Goal: Task Accomplishment & Management: Manage account settings

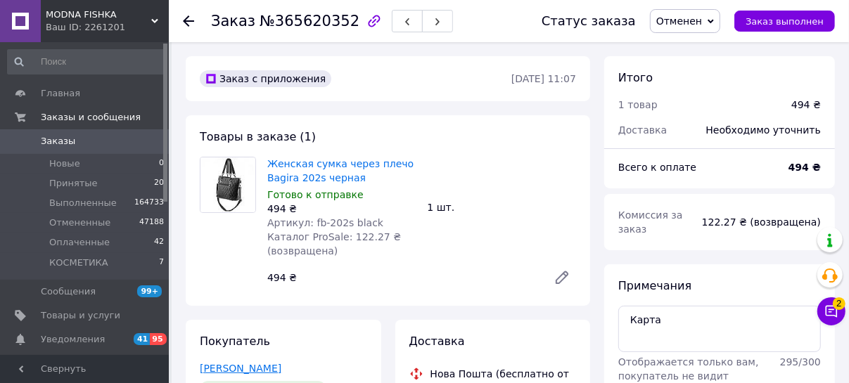
click at [214, 367] on link "[PERSON_NAME]" at bounding box center [241, 368] width 82 height 11
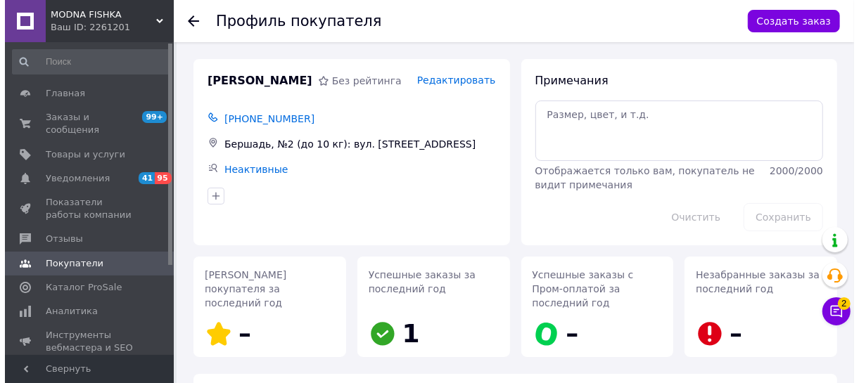
scroll to position [231, 0]
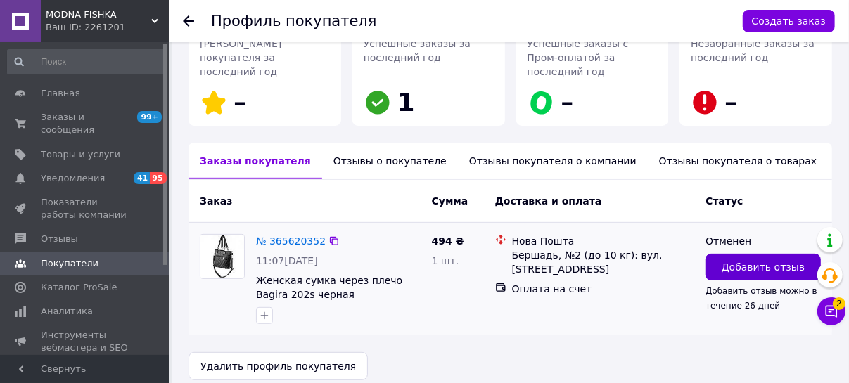
click at [753, 260] on span "Добавить отзыв" at bounding box center [763, 267] width 83 height 14
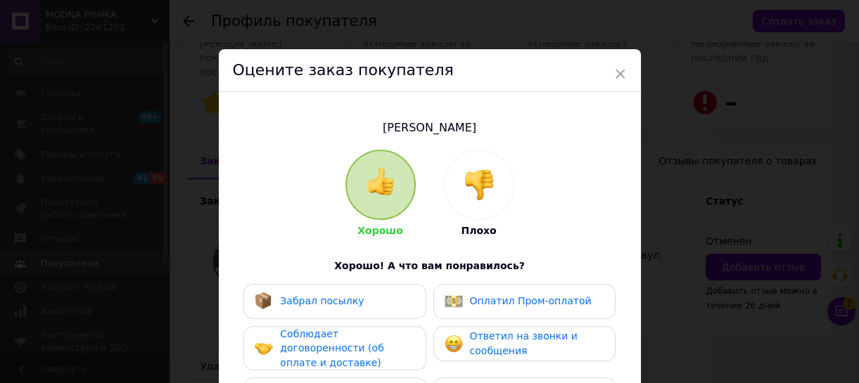
click at [483, 189] on img at bounding box center [479, 185] width 31 height 31
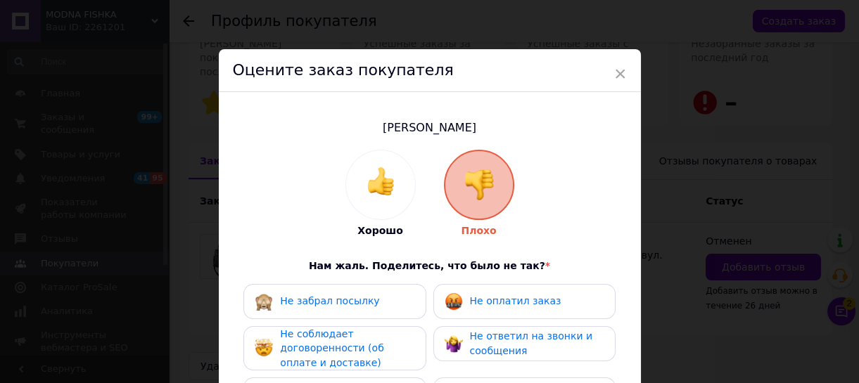
click at [542, 300] on span "Не оплатил заказ" at bounding box center [515, 300] width 91 height 11
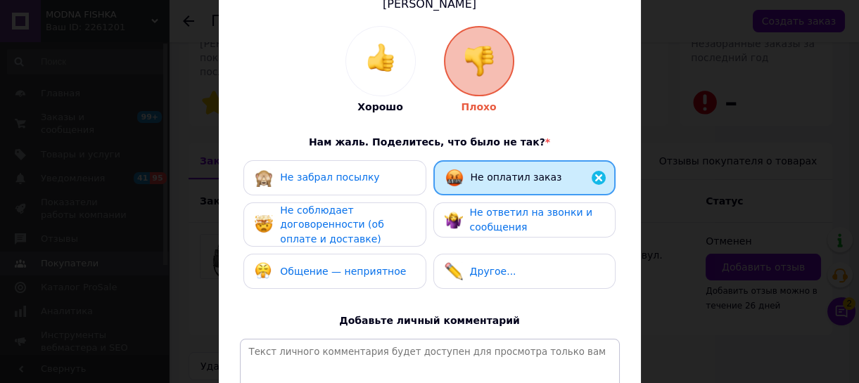
scroll to position [127, 0]
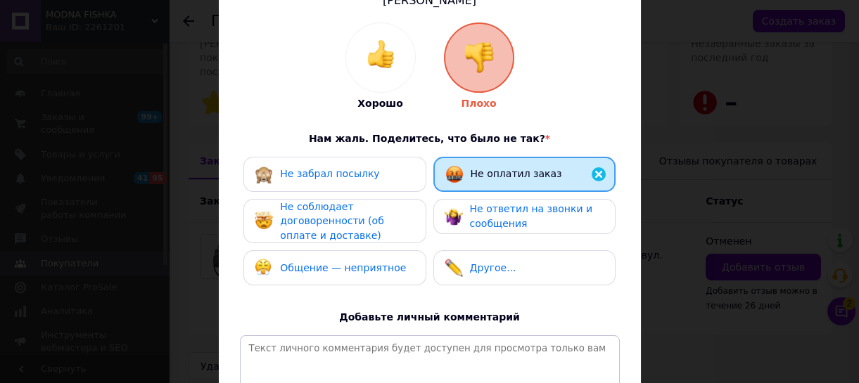
click at [321, 225] on span "Не соблюдает договоренности (об оплате и доставке)" at bounding box center [331, 221] width 103 height 40
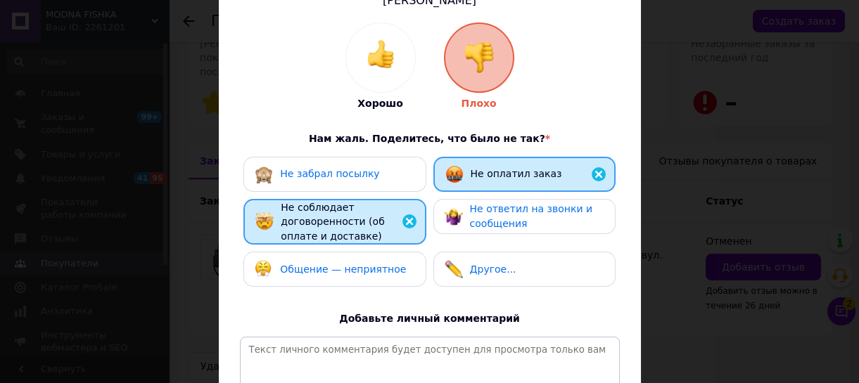
click at [348, 274] on div "Общение — неприятное" at bounding box center [330, 269] width 151 height 18
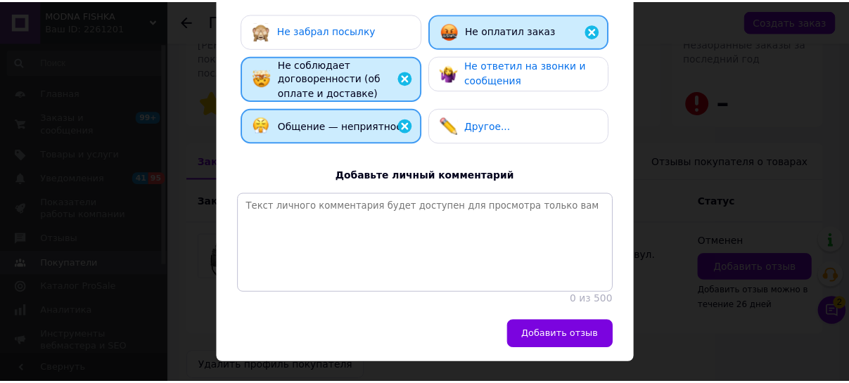
scroll to position [316, 0]
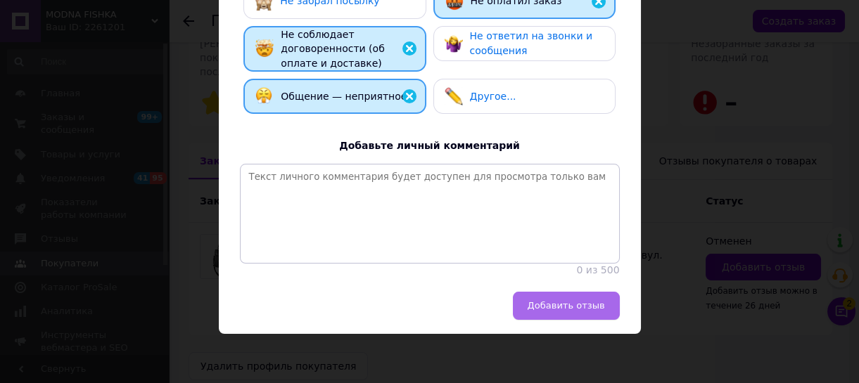
click at [584, 305] on span "Добавить отзыв" at bounding box center [566, 305] width 77 height 11
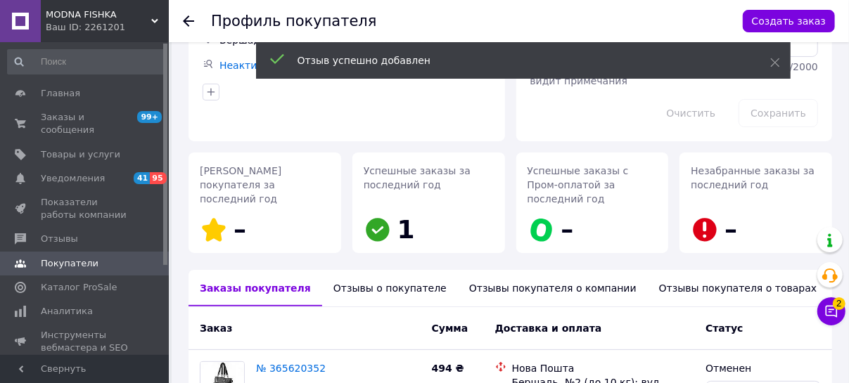
scroll to position [103, 0]
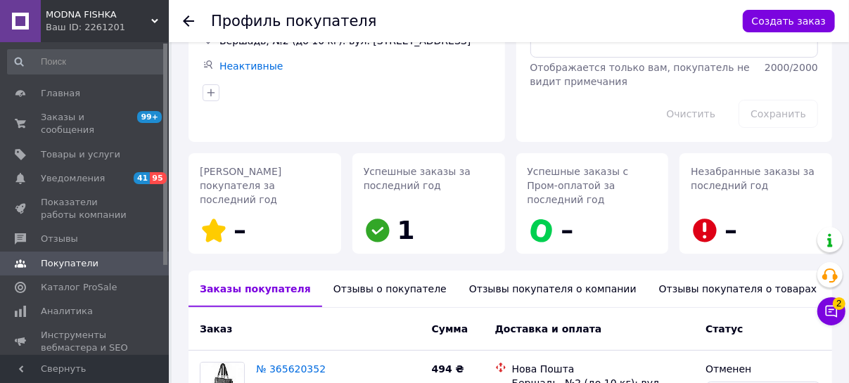
click at [188, 20] on use at bounding box center [188, 20] width 11 height 11
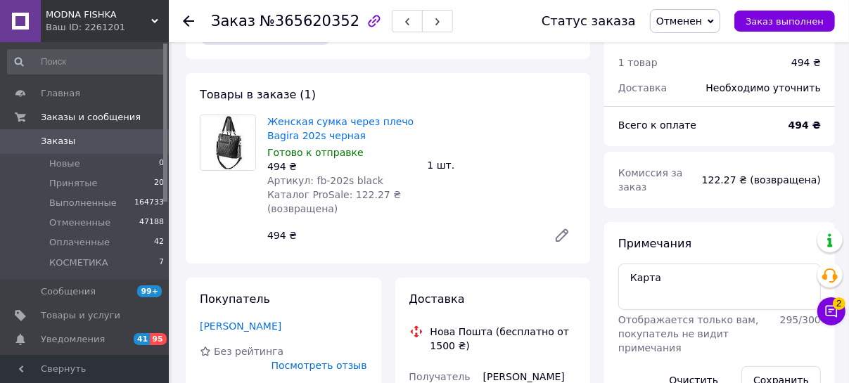
scroll to position [127, 0]
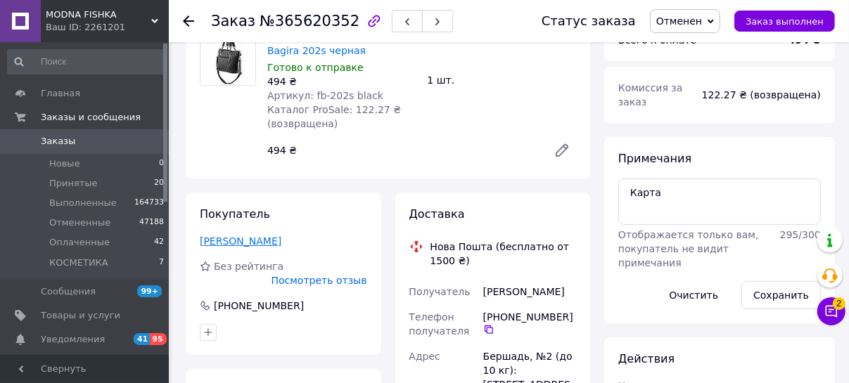
click at [255, 244] on link "[PERSON_NAME]" at bounding box center [241, 241] width 82 height 11
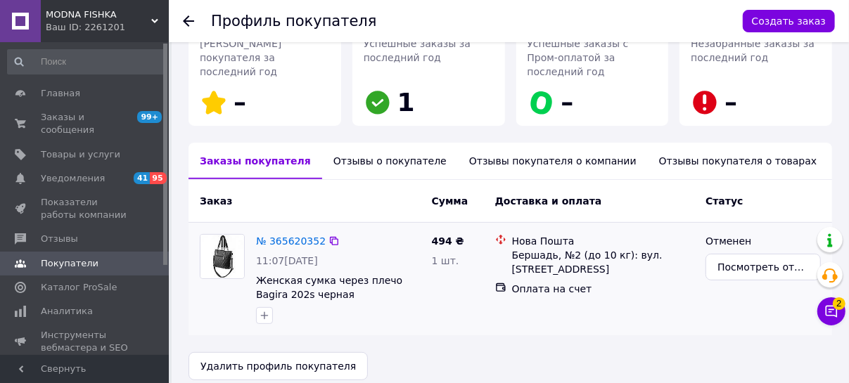
scroll to position [103, 0]
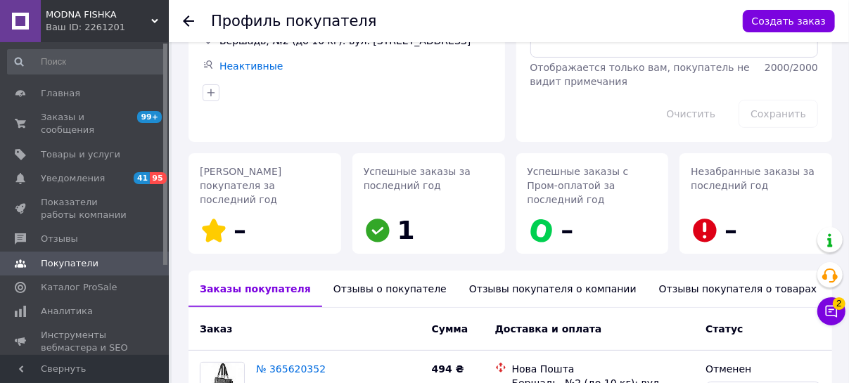
click at [381, 276] on div "Отзывы о покупателе" at bounding box center [390, 289] width 136 height 37
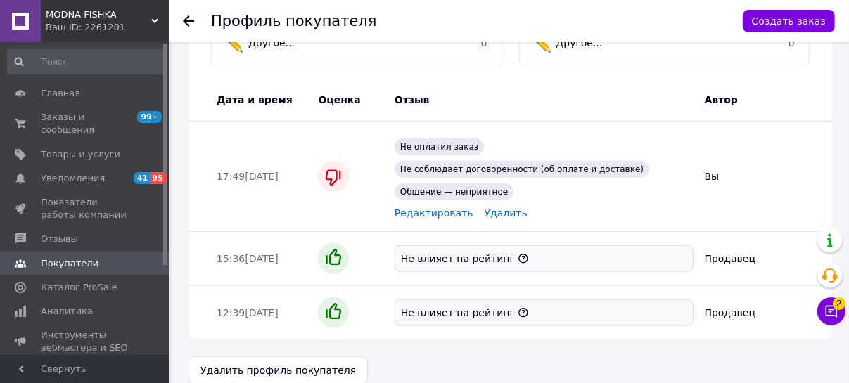
scroll to position [630, 0]
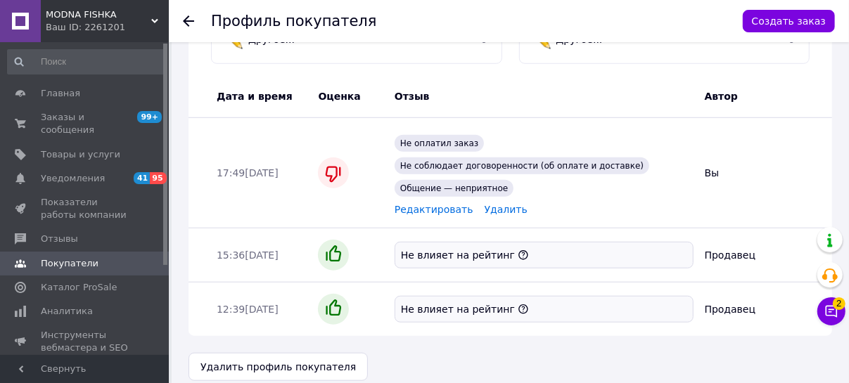
click at [189, 23] on icon at bounding box center [188, 20] width 11 height 11
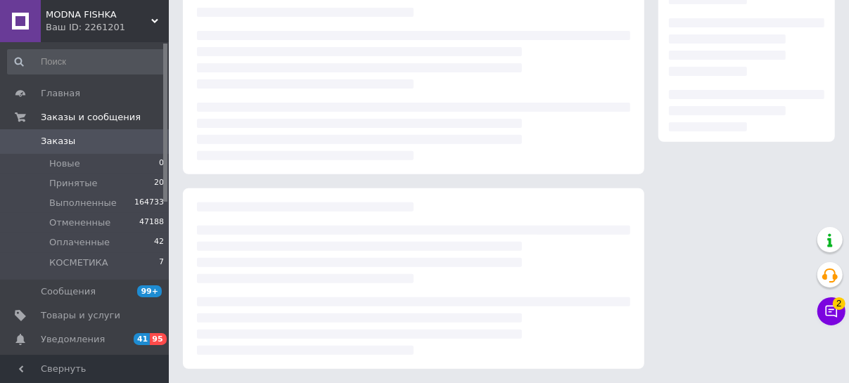
scroll to position [127, 0]
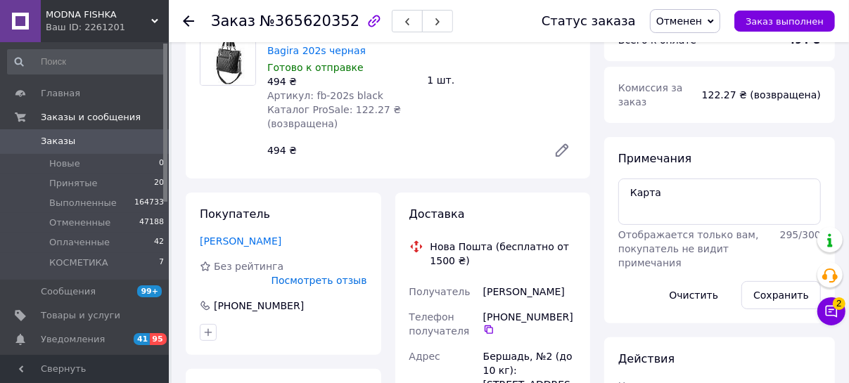
click at [186, 20] on use at bounding box center [188, 20] width 11 height 11
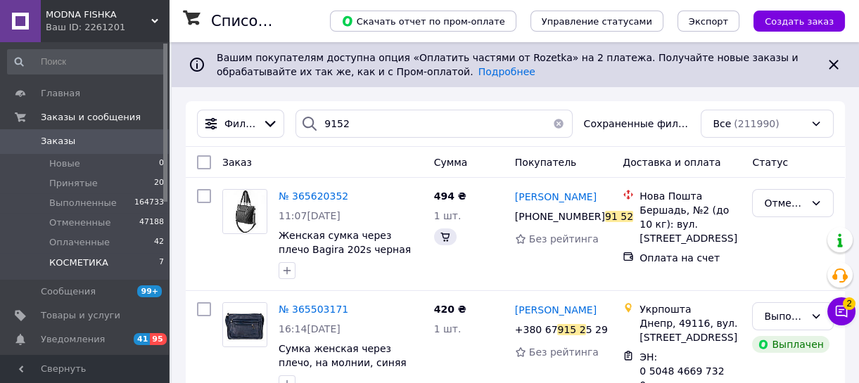
click at [555, 125] on button "button" at bounding box center [558, 124] width 28 height 28
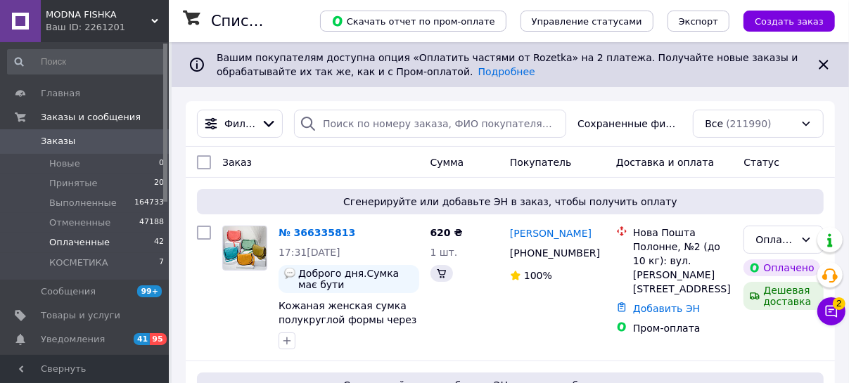
click at [95, 243] on span "Оплаченные" at bounding box center [79, 242] width 60 height 13
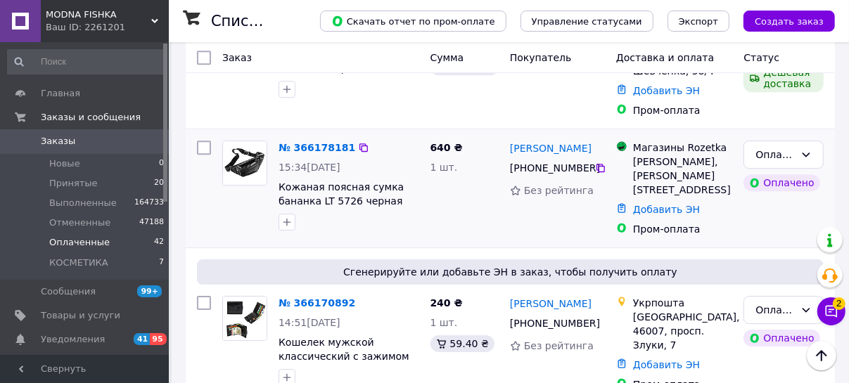
scroll to position [2456, 0]
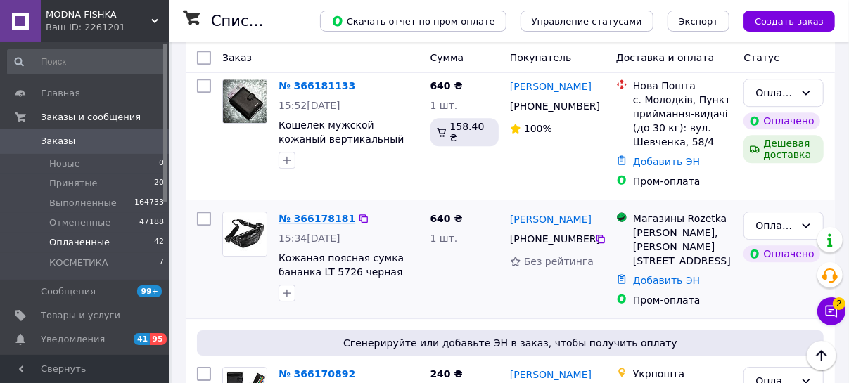
click at [313, 213] on link "№ 366178181" at bounding box center [317, 218] width 77 height 11
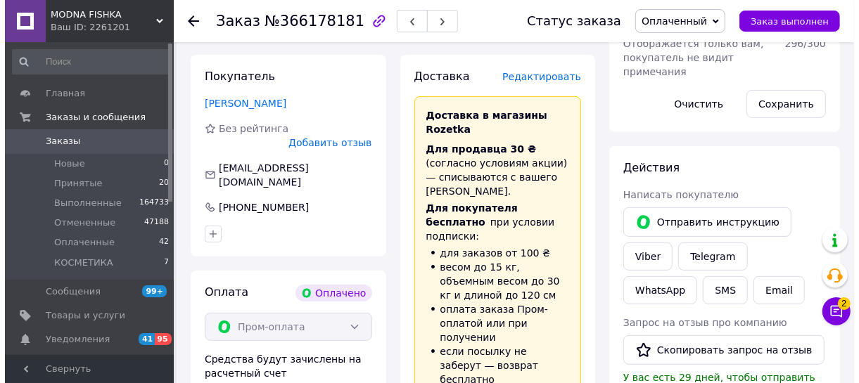
scroll to position [274, 0]
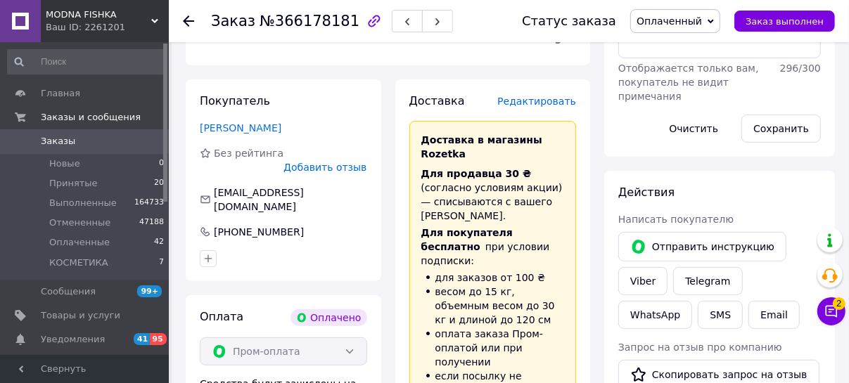
click at [556, 103] on span "Редактировать" at bounding box center [536, 101] width 79 height 11
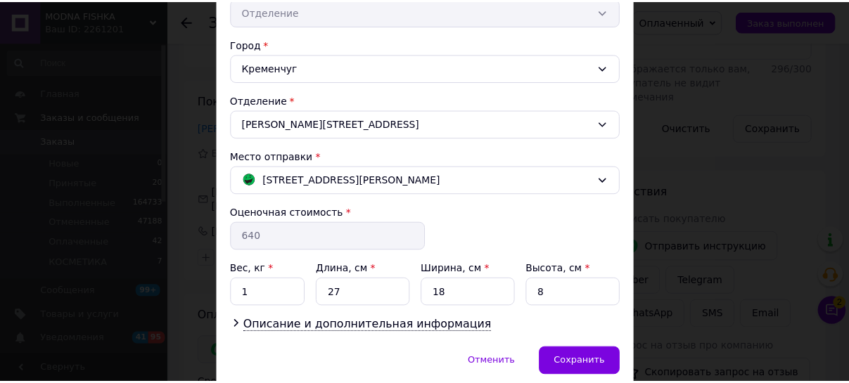
scroll to position [383, 0]
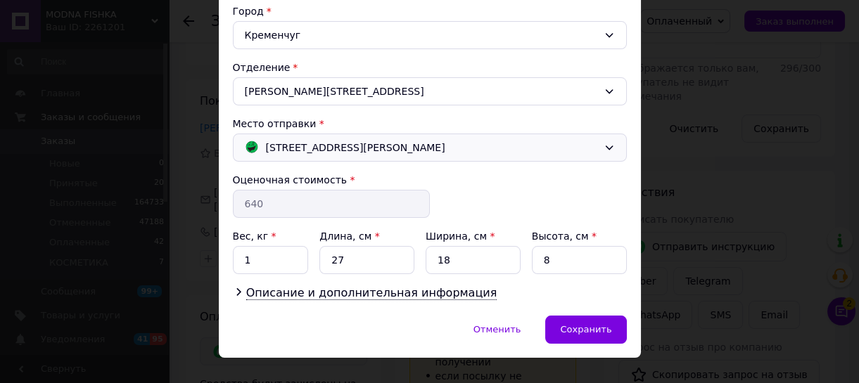
click at [369, 149] on span "[STREET_ADDRESS][PERSON_NAME]" at bounding box center [355, 147] width 179 height 15
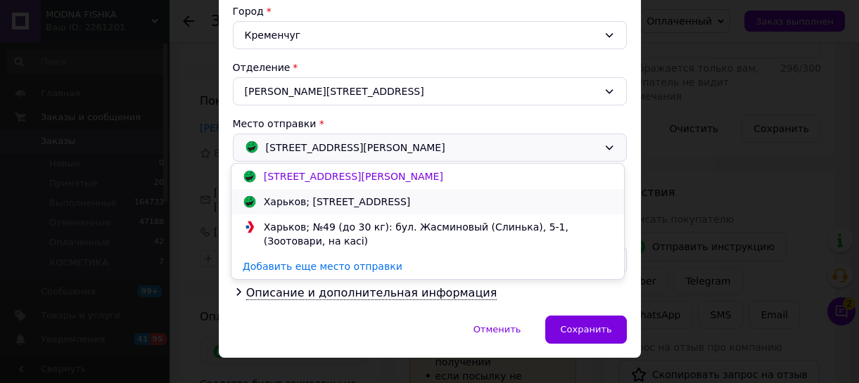
click at [388, 205] on div "Харьков; [STREET_ADDRESS]" at bounding box center [337, 202] width 154 height 14
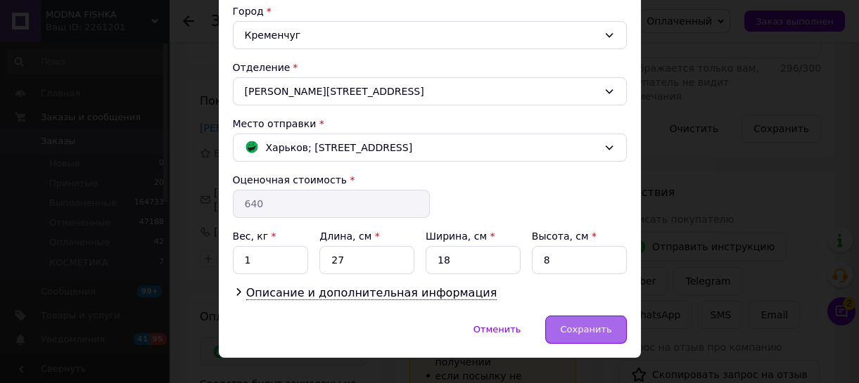
click at [590, 329] on span "Сохранить" at bounding box center [585, 329] width 51 height 11
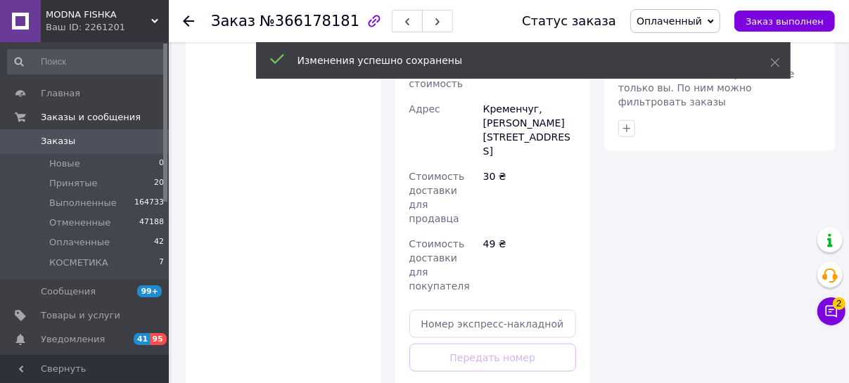
scroll to position [913, 0]
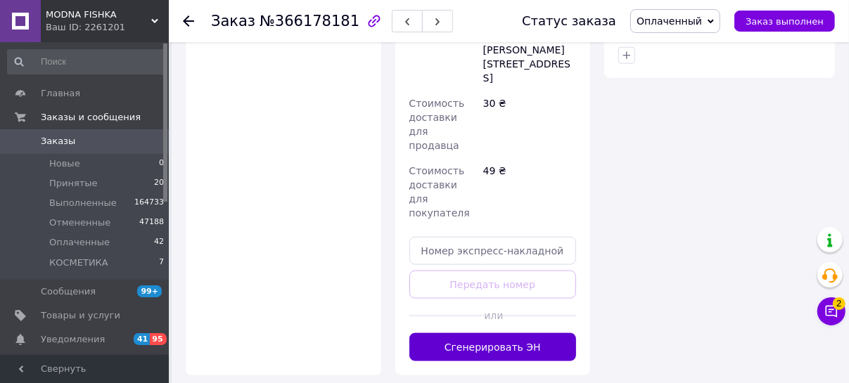
click at [507, 333] on button "Сгенерировать ЭН" at bounding box center [492, 347] width 167 height 28
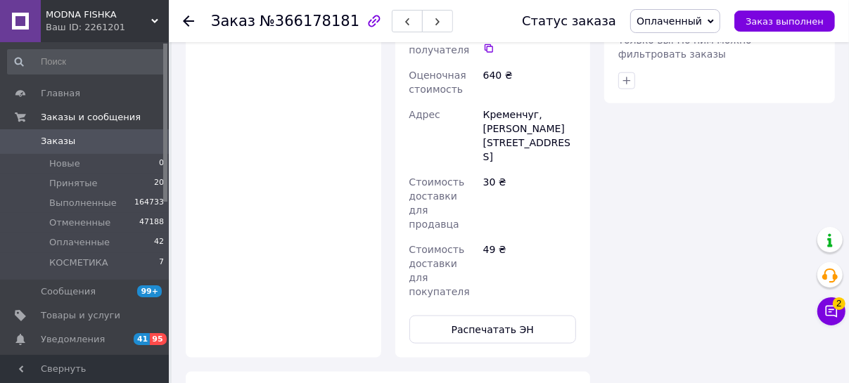
click at [186, 20] on use at bounding box center [188, 20] width 11 height 11
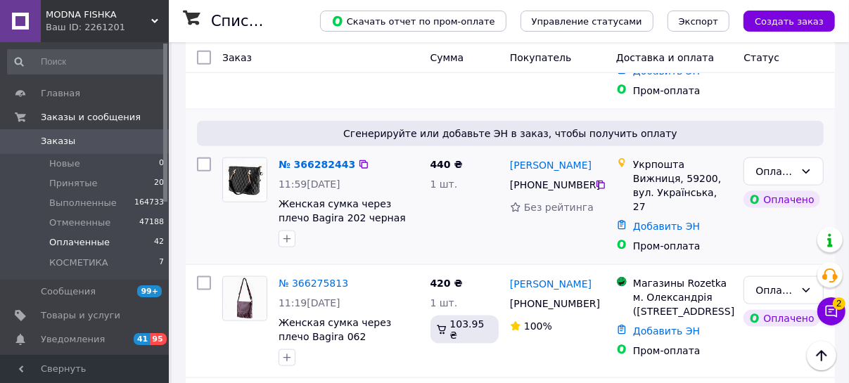
scroll to position [959, 0]
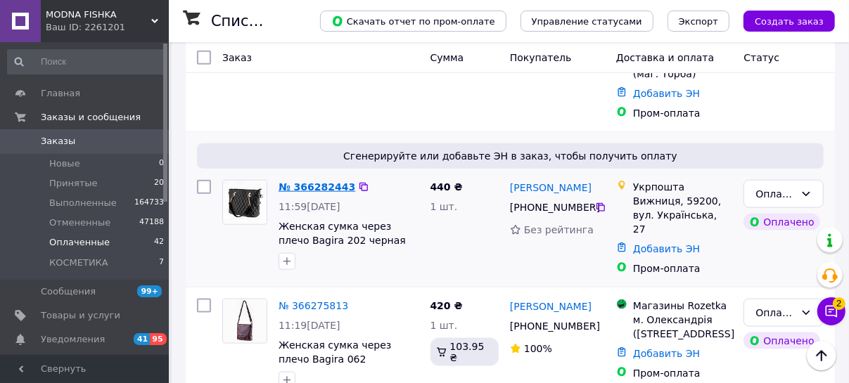
click at [314, 181] on link "№ 366282443" at bounding box center [317, 186] width 77 height 11
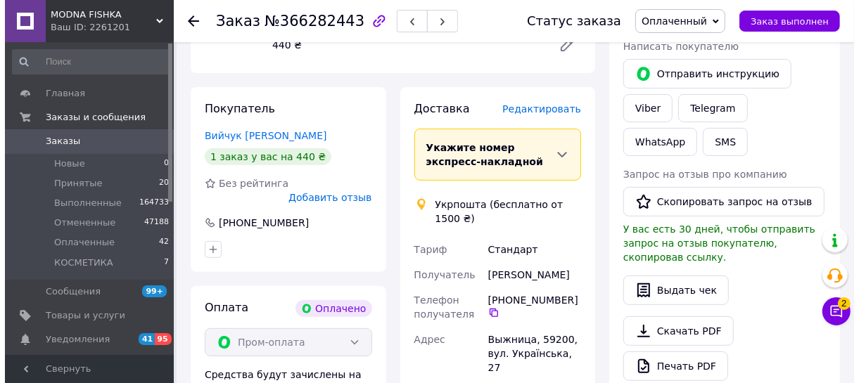
scroll to position [234, 0]
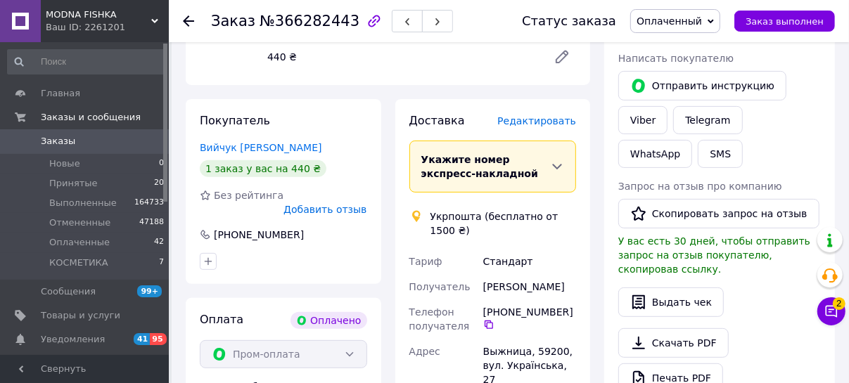
click at [549, 122] on span "Редактировать" at bounding box center [536, 120] width 79 height 11
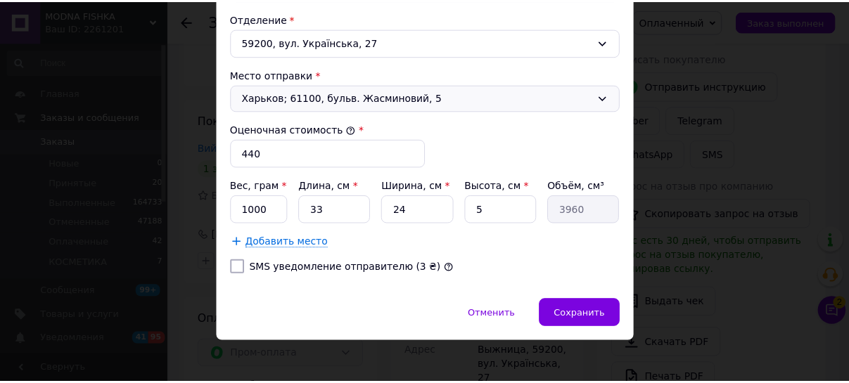
scroll to position [495, 0]
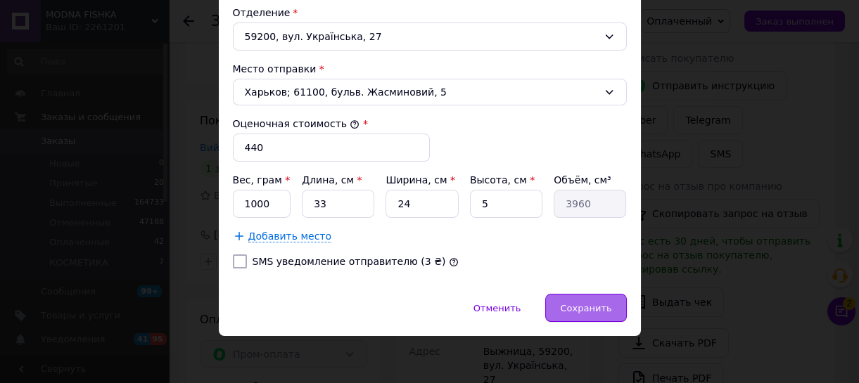
click at [565, 303] on span "Сохранить" at bounding box center [585, 308] width 51 height 11
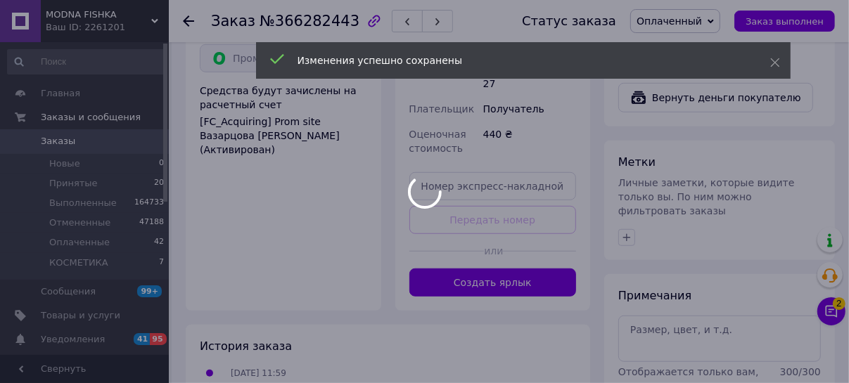
scroll to position [608, 0]
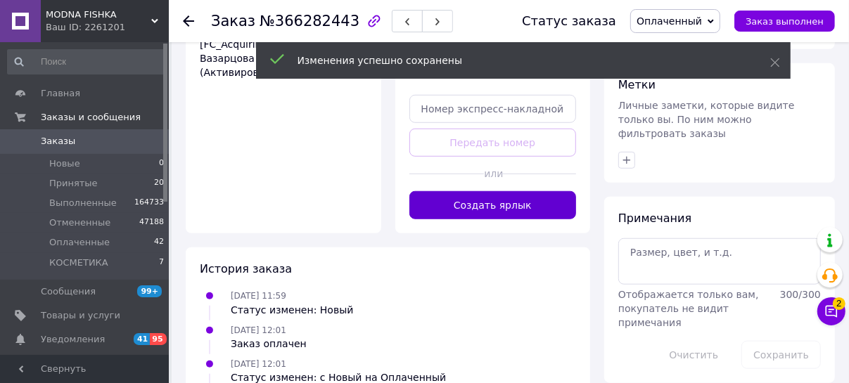
click at [526, 191] on button "Создать ярлык" at bounding box center [492, 205] width 167 height 28
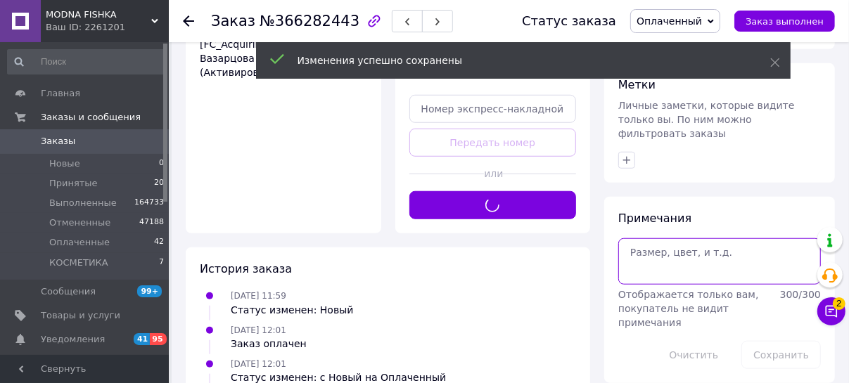
click at [677, 238] on textarea at bounding box center [719, 261] width 203 height 46
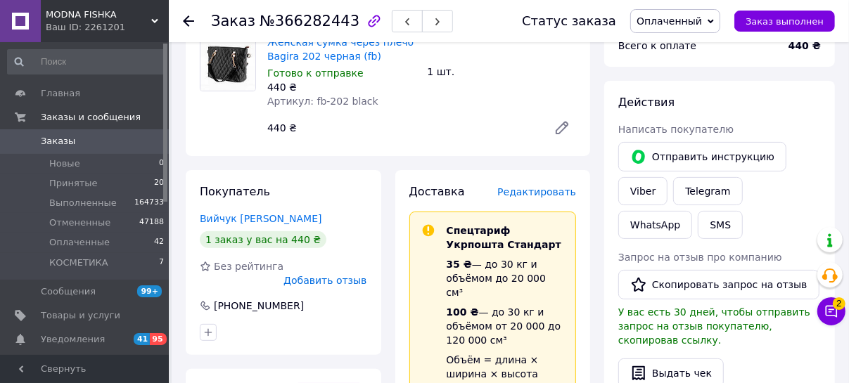
scroll to position [160, 0]
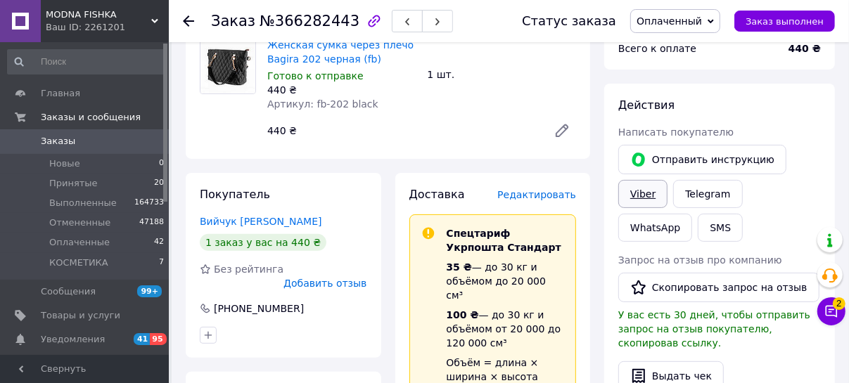
type textarea "пром"
click at [640, 192] on link "Viber" at bounding box center [642, 194] width 49 height 28
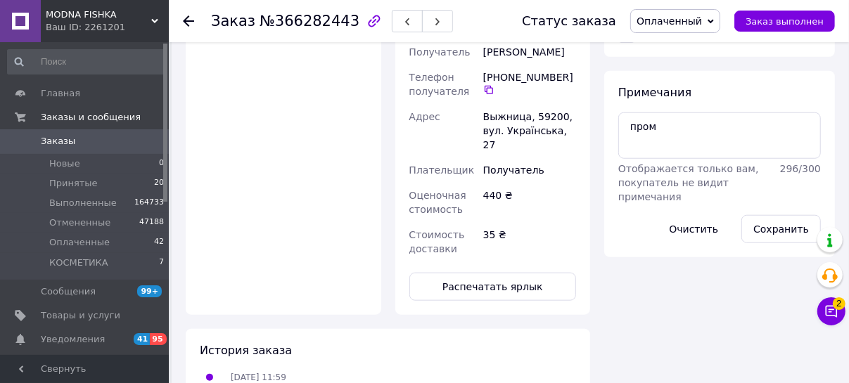
scroll to position [800, 0]
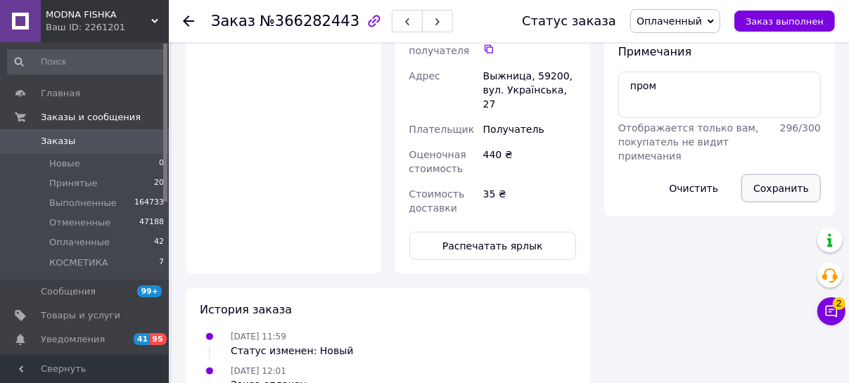
click at [795, 174] on button "Сохранить" at bounding box center [780, 188] width 79 height 28
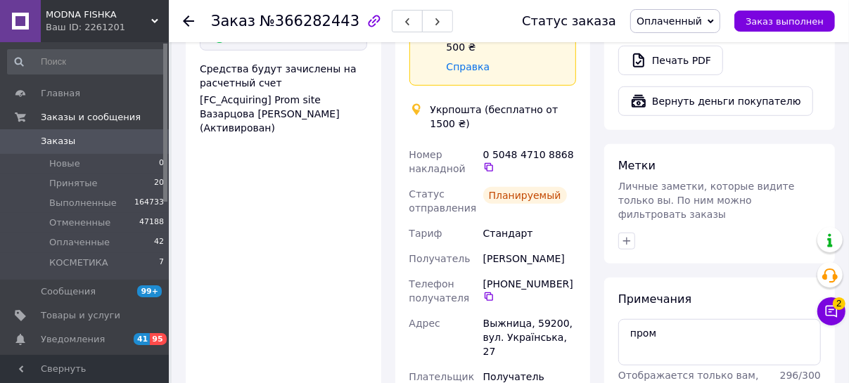
scroll to position [544, 0]
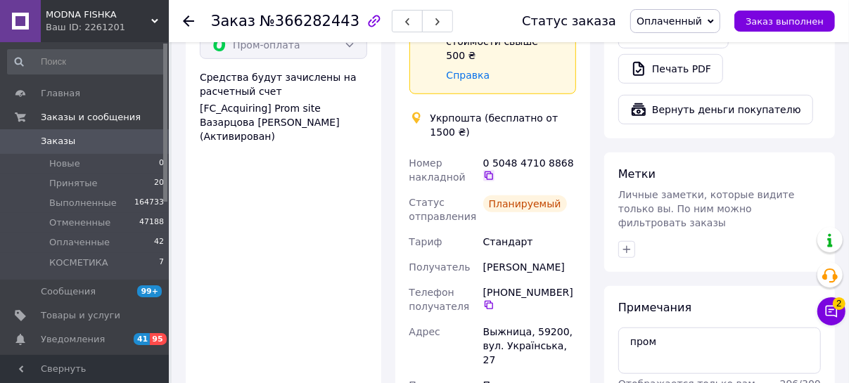
click at [486, 172] on icon at bounding box center [489, 176] width 8 height 8
drag, startPoint x: 478, startPoint y: 286, endPoint x: 570, endPoint y: 309, distance: 94.9
click at [570, 309] on div "Номер накладной 0 5048 4710 8868   Статус отправления Планируемый [PERSON_NAME]…" at bounding box center [493, 314] width 173 height 326
copy div "Адрес Выжница, 59200, вул. Українська, 27"
click at [184, 21] on use at bounding box center [188, 20] width 11 height 11
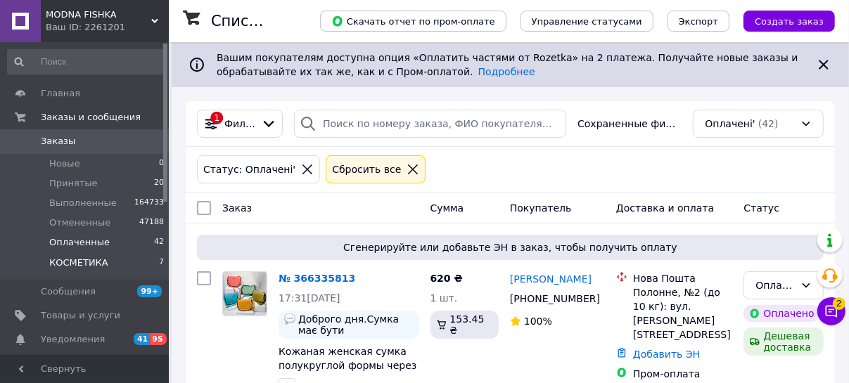
click at [61, 261] on span "КОСМЕТИКА" at bounding box center [78, 263] width 59 height 13
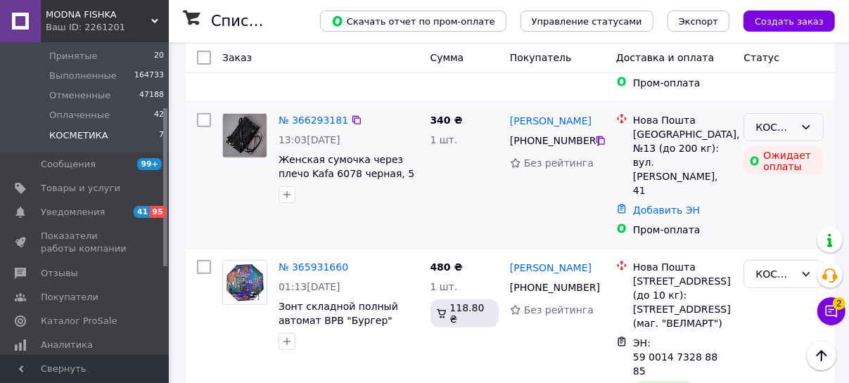
scroll to position [383, 0]
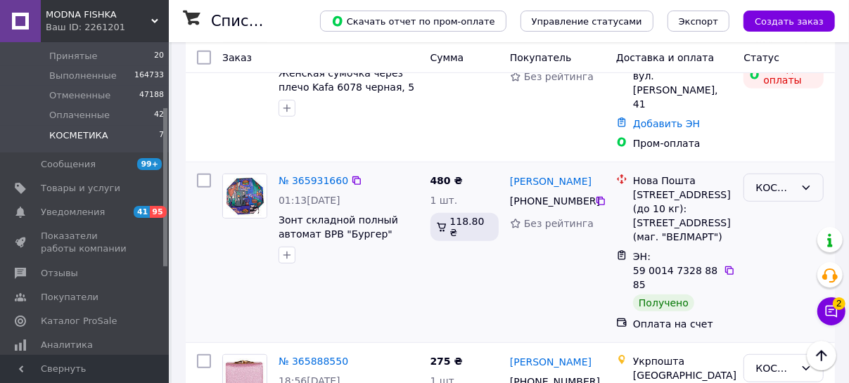
click at [773, 180] on div "КОСМЕТИКА" at bounding box center [775, 187] width 39 height 15
click at [775, 186] on li "Выполнен" at bounding box center [784, 186] width 79 height 25
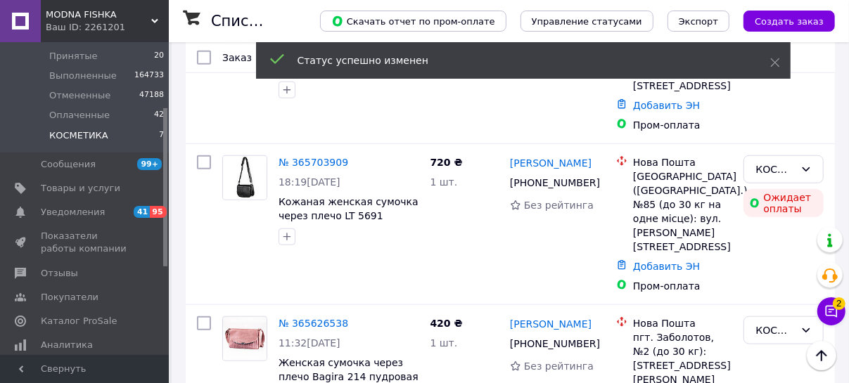
scroll to position [767, 0]
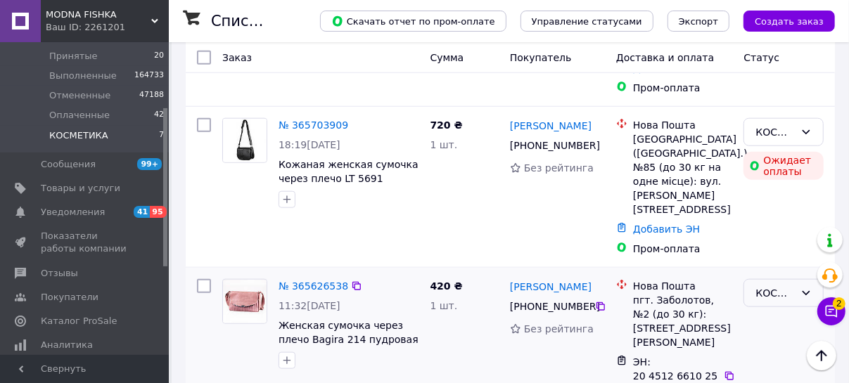
click at [775, 286] on div "КОСМЕТИКА" at bounding box center [775, 293] width 39 height 15
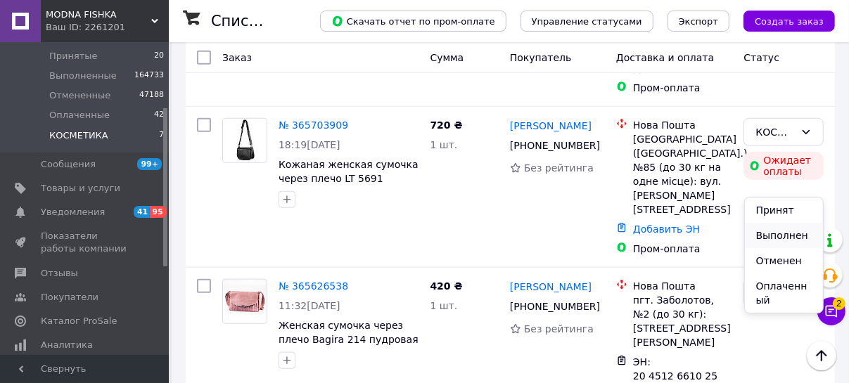
click at [778, 236] on li "Выполнен" at bounding box center [784, 235] width 79 height 25
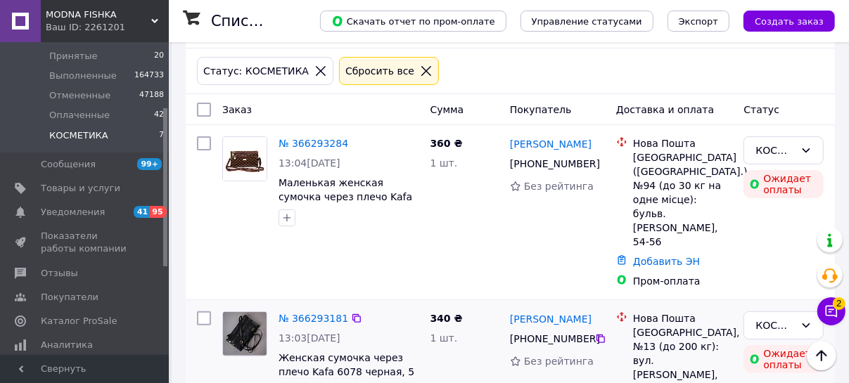
scroll to position [210, 0]
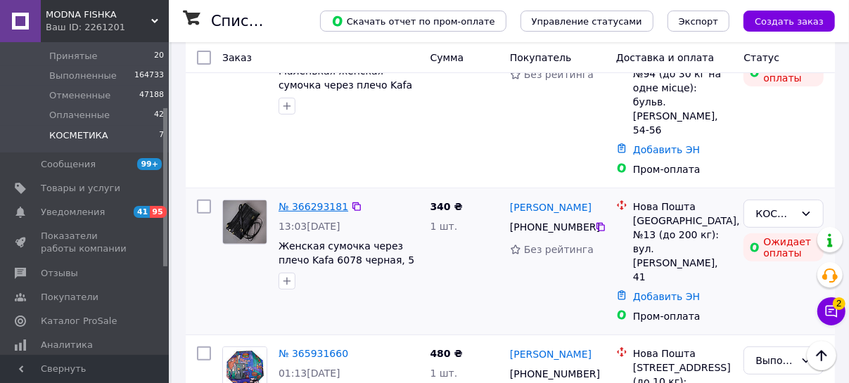
click at [326, 201] on link "№ 366293181" at bounding box center [314, 206] width 70 height 11
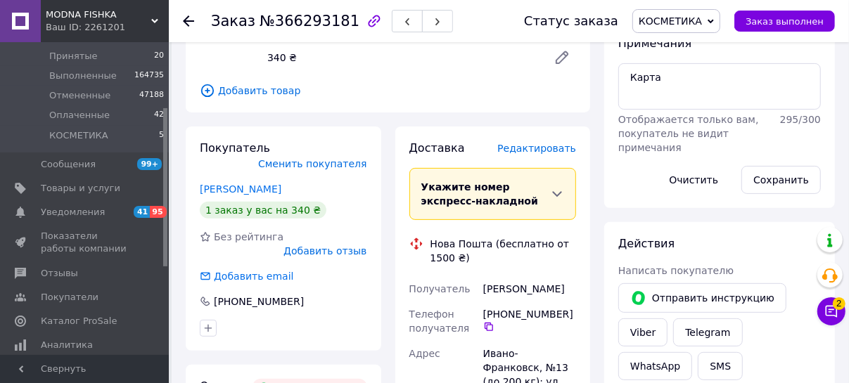
scroll to position [274, 0]
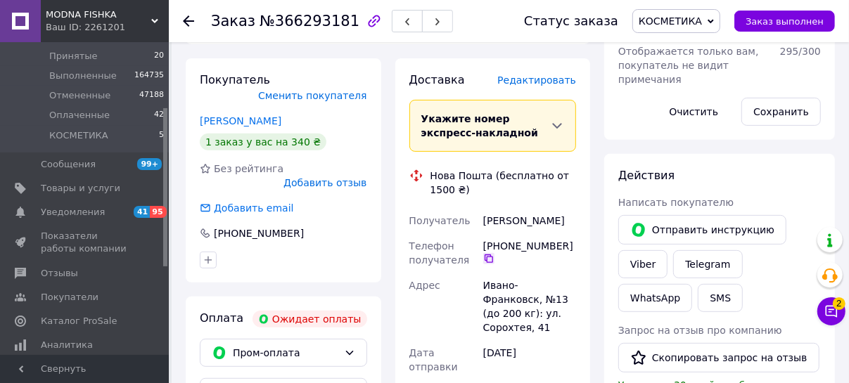
click at [487, 261] on icon at bounding box center [489, 259] width 8 height 8
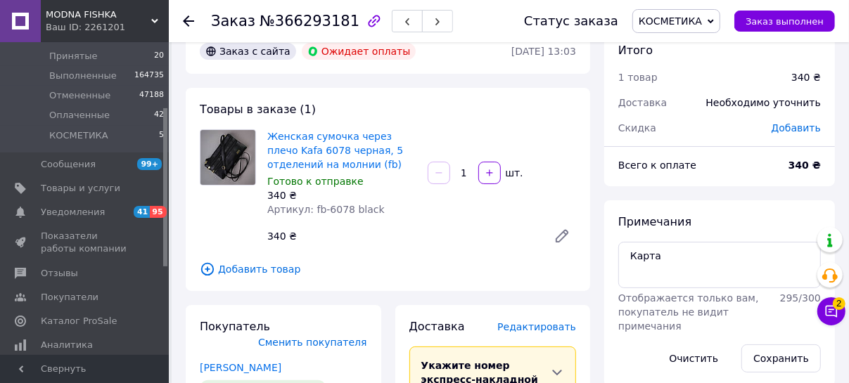
scroll to position [18, 0]
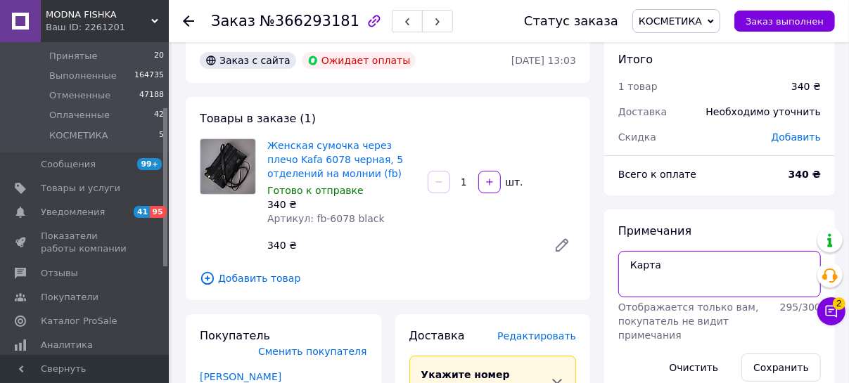
click at [731, 262] on textarea "Карта" at bounding box center [719, 274] width 203 height 46
type textarea "Карта 13,16"
click at [782, 364] on button "Сохранить" at bounding box center [780, 368] width 79 height 28
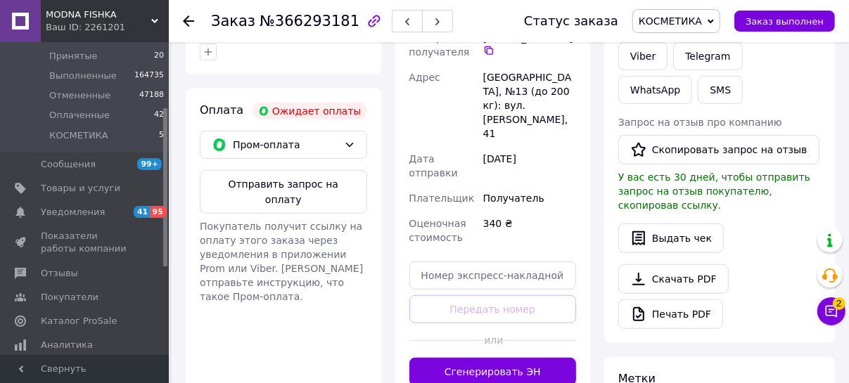
scroll to position [530, 0]
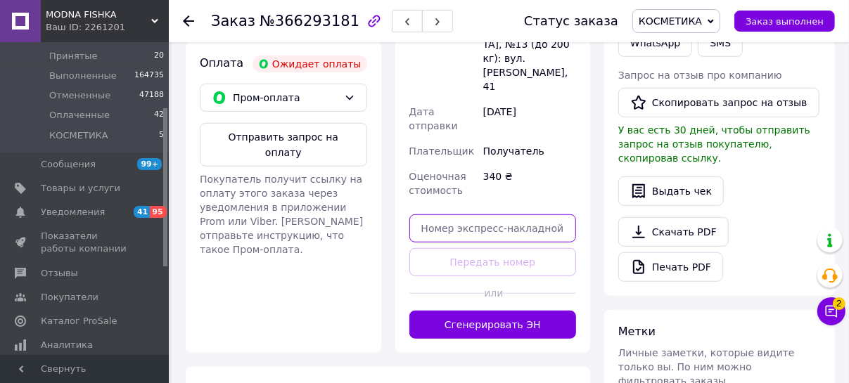
click at [452, 215] on input "text" at bounding box center [492, 229] width 167 height 28
paste input "20451269209545"
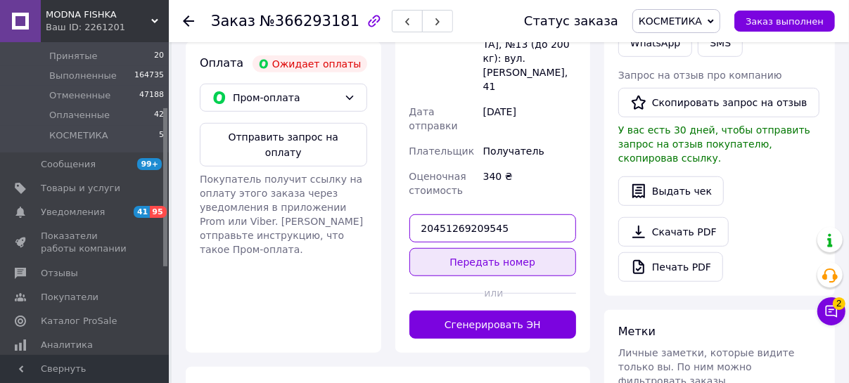
type input "20451269209545"
click at [494, 248] on button "Передать номер" at bounding box center [492, 262] width 167 height 28
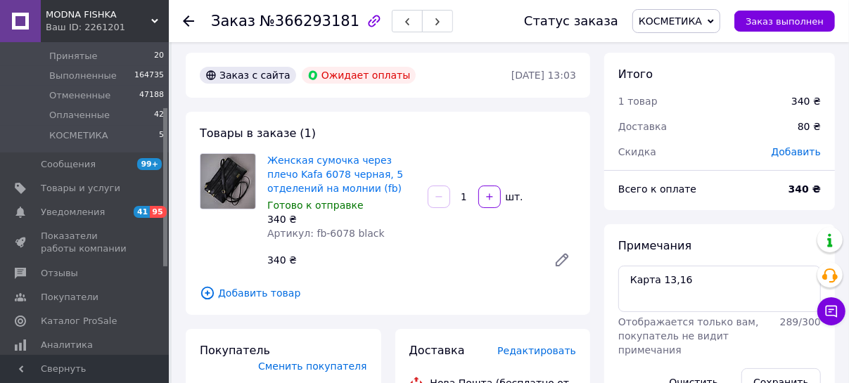
scroll to position [0, 0]
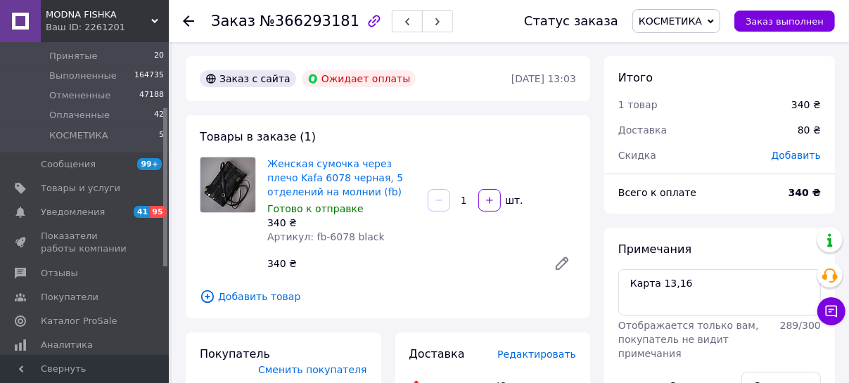
click at [187, 19] on icon at bounding box center [188, 20] width 11 height 11
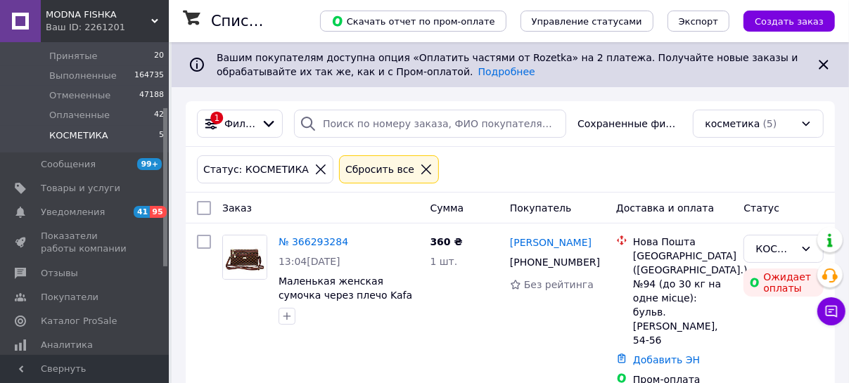
click at [421, 167] on icon at bounding box center [426, 170] width 10 height 10
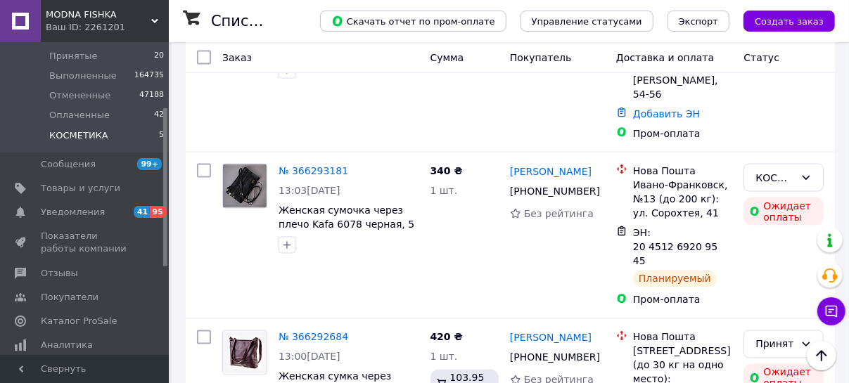
scroll to position [1279, 0]
